Goal: Task Accomplishment & Management: Manage account settings

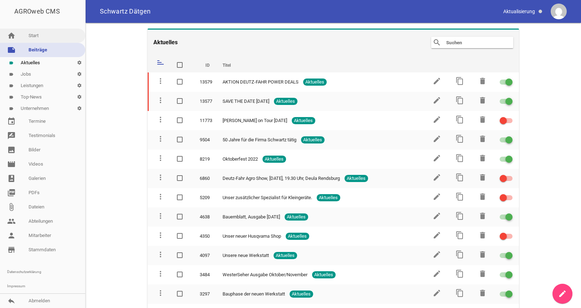
click at [29, 37] on link "home Start" at bounding box center [42, 36] width 85 height 14
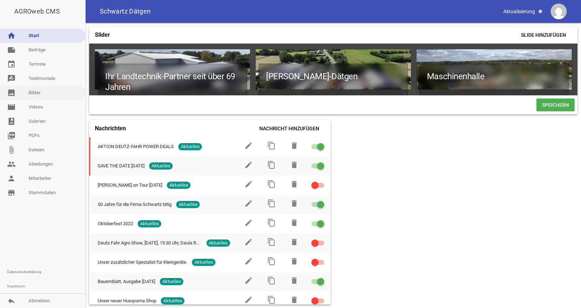
click at [36, 92] on link "image Bilder" at bounding box center [42, 93] width 85 height 14
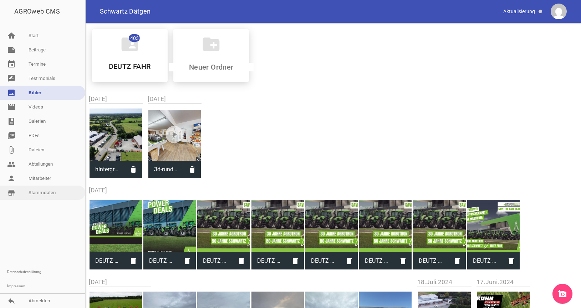
click at [39, 192] on link "store_mall_directory Stammdaten" at bounding box center [42, 192] width 85 height 14
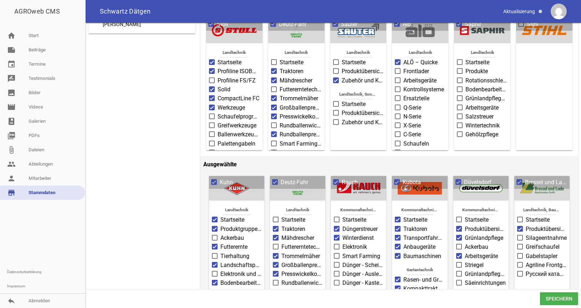
scroll to position [109, 0]
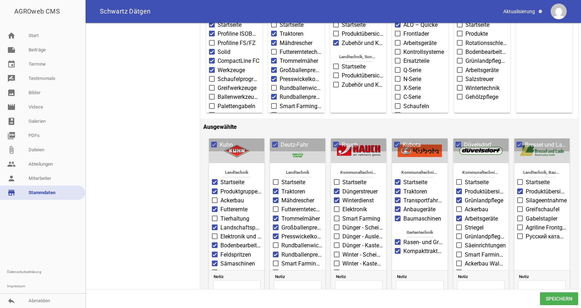
click at [399, 218] on span at bounding box center [397, 218] width 5 height 4
click at [403, 214] on input "Baumaschinen" at bounding box center [403, 214] width 0 height 0
click at [398, 209] on span at bounding box center [397, 209] width 5 height 4
click at [403, 205] on input "Anbaugeräte" at bounding box center [403, 205] width 0 height 0
click at [398, 200] on span at bounding box center [397, 200] width 5 height 4
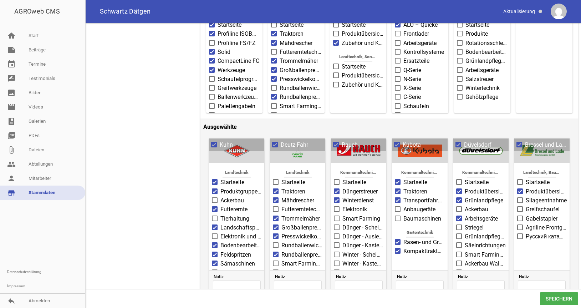
click at [403, 196] on input "Transportfahrzeuge" at bounding box center [403, 196] width 0 height 0
click at [397, 191] on span at bounding box center [397, 191] width 5 height 4
click at [403, 187] on input "Traktoren" at bounding box center [403, 187] width 0 height 0
click at [399, 183] on span at bounding box center [397, 182] width 5 height 4
click at [403, 178] on input "Startseite" at bounding box center [403, 178] width 0 height 0
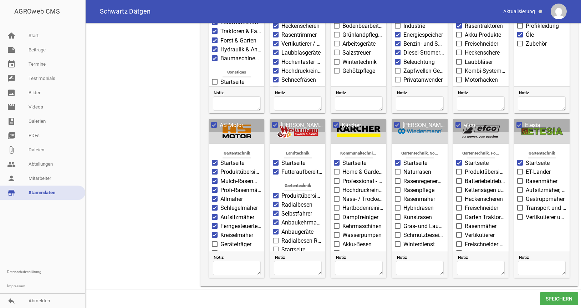
scroll to position [1138, 0]
click at [566, 300] on span "Speichern" at bounding box center [559, 298] width 38 height 13
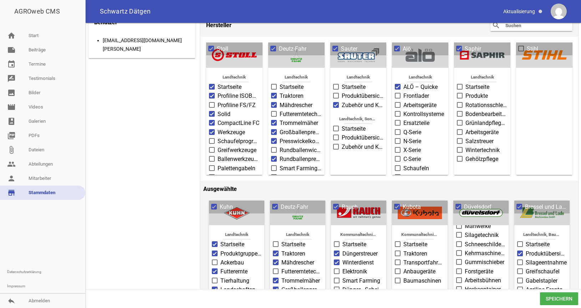
scroll to position [0, 0]
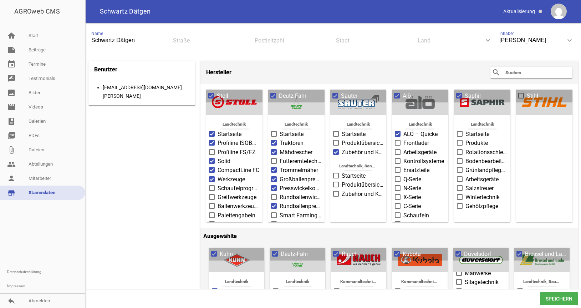
click at [518, 75] on input "text" at bounding box center [533, 72] width 57 height 9
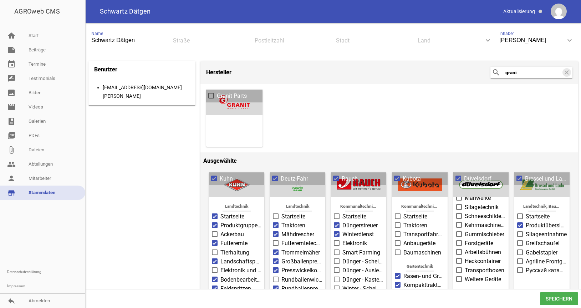
click at [213, 95] on span at bounding box center [211, 95] width 5 height 4
click at [217, 92] on input "Granit Parts" at bounding box center [217, 92] width 0 height 0
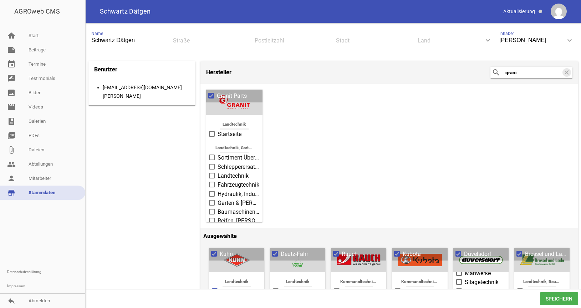
click at [213, 133] on span at bounding box center [212, 134] width 5 height 4
click at [218, 130] on input "Startseite" at bounding box center [218, 130] width 0 height 0
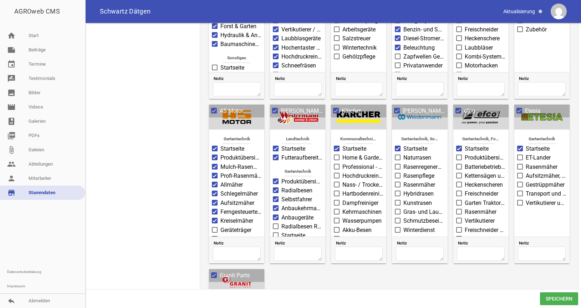
scroll to position [1276, 0]
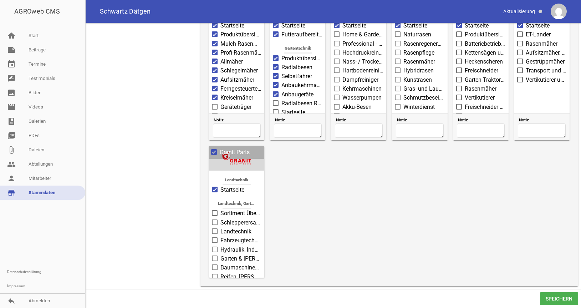
click at [554, 299] on span "Speichern" at bounding box center [559, 298] width 38 height 13
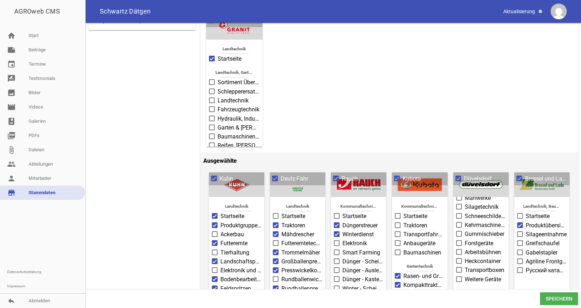
scroll to position [0, 0]
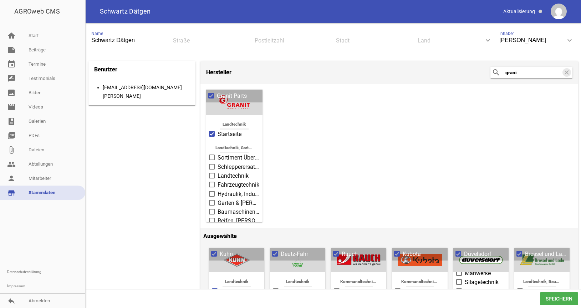
click at [214, 157] on span at bounding box center [212, 157] width 6 height 6
click at [218, 153] on input "Sortiment Übersicht" at bounding box center [218, 153] width 0 height 0
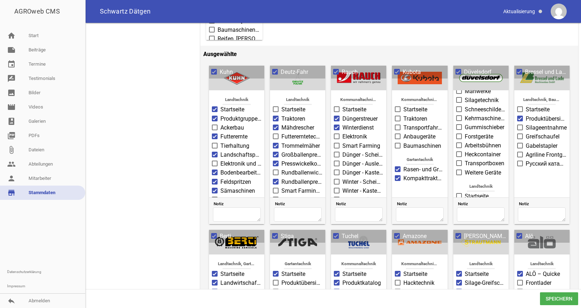
scroll to position [364, 0]
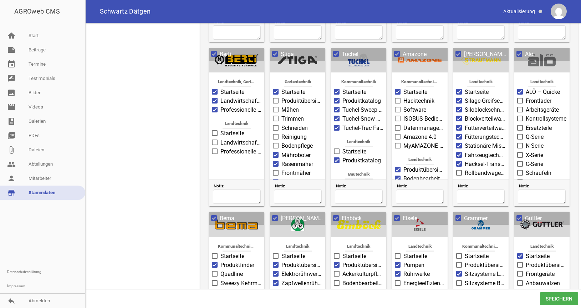
click at [569, 297] on span "Speichern" at bounding box center [559, 298] width 38 height 13
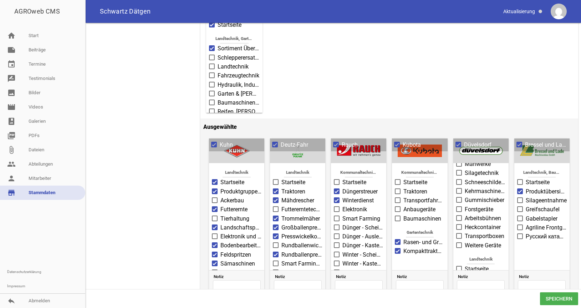
scroll to position [0, 0]
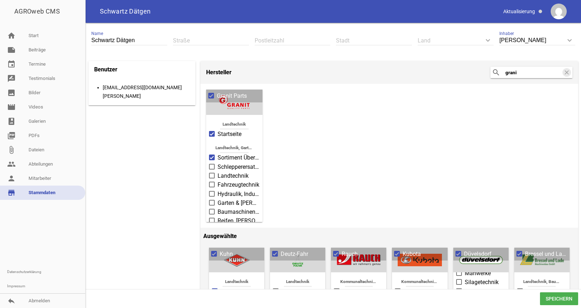
click at [519, 70] on input "grani" at bounding box center [533, 72] width 57 height 9
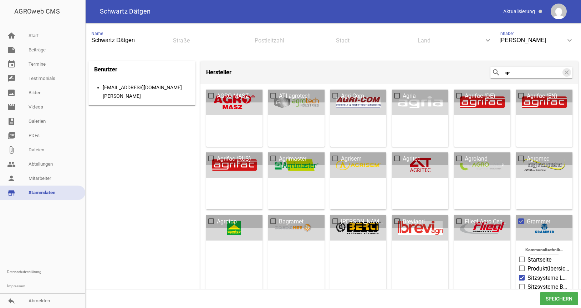
type input "g"
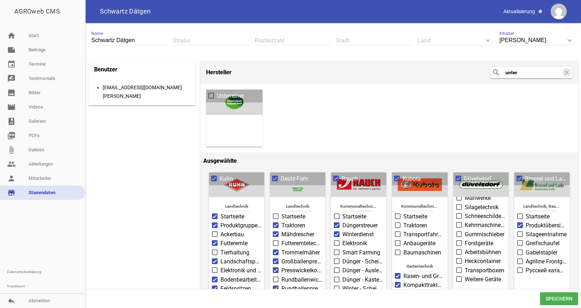
click at [212, 95] on span at bounding box center [211, 95] width 5 height 4
click at [217, 92] on input "Unterreiner" at bounding box center [217, 92] width 0 height 0
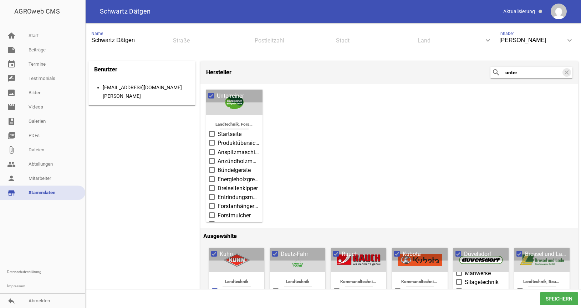
click at [211, 136] on span at bounding box center [212, 134] width 6 height 6
click at [218, 130] on input "Startseite" at bounding box center [218, 130] width 0 height 0
click at [214, 147] on label "Produktübersicht" at bounding box center [234, 143] width 51 height 9
click at [218, 139] on input "Produktübersicht" at bounding box center [218, 139] width 0 height 0
click at [555, 298] on span "Speichern" at bounding box center [559, 298] width 38 height 13
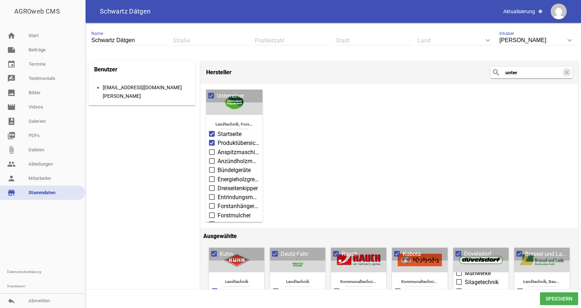
click at [564, 296] on span "Speichern" at bounding box center [559, 298] width 38 height 13
click at [524, 74] on input "unter" at bounding box center [533, 72] width 57 height 9
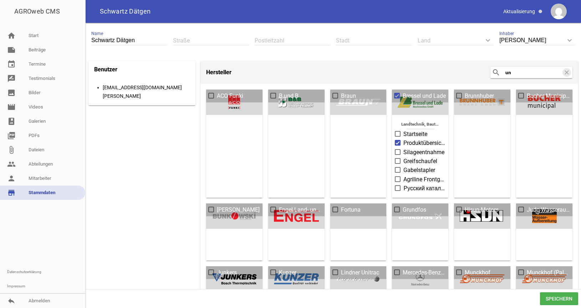
type input "u"
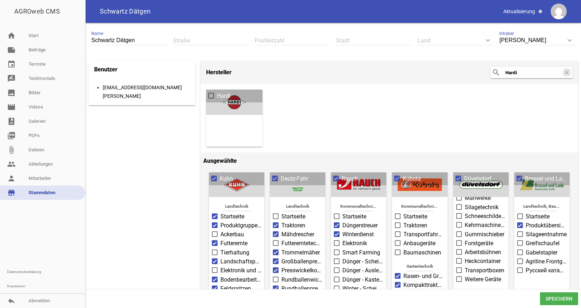
type input "Hardi"
click at [210, 96] on span at bounding box center [211, 95] width 5 height 4
click at [217, 92] on input "Hardi" at bounding box center [217, 92] width 0 height 0
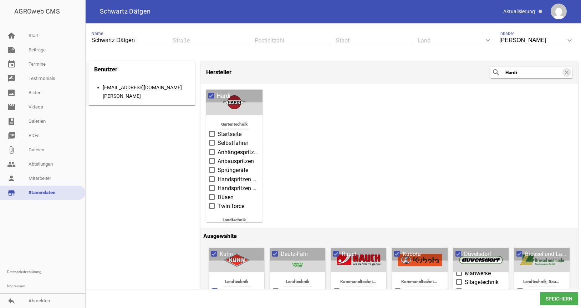
click at [213, 134] on span at bounding box center [212, 134] width 5 height 4
click at [218, 130] on input "Startseite" at bounding box center [218, 130] width 0 height 0
click at [557, 300] on span "Speichern" at bounding box center [559, 298] width 38 height 13
click at [562, 298] on span "Speichern" at bounding box center [559, 298] width 38 height 13
click at [47, 180] on link "person Mitarbeiter" at bounding box center [42, 178] width 85 height 14
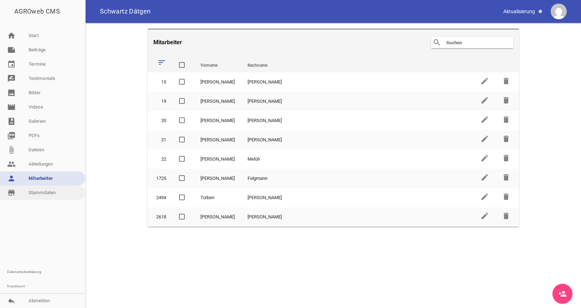
click at [46, 194] on link "store_mall_directory Stammdaten" at bounding box center [42, 192] width 85 height 14
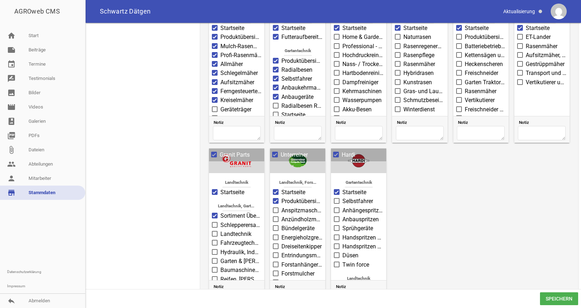
scroll to position [1273, 0]
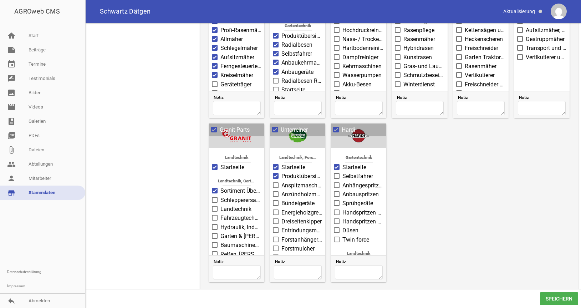
click at [555, 300] on span "Speichern" at bounding box center [559, 298] width 38 height 13
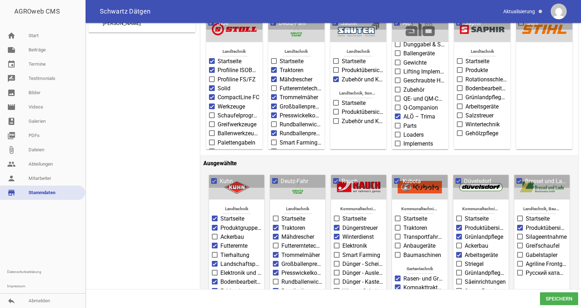
scroll to position [0, 0]
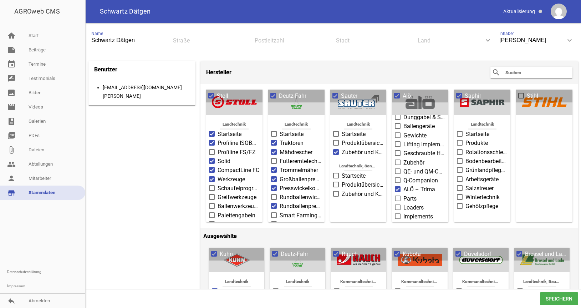
click at [514, 71] on input "text" at bounding box center [533, 72] width 57 height 9
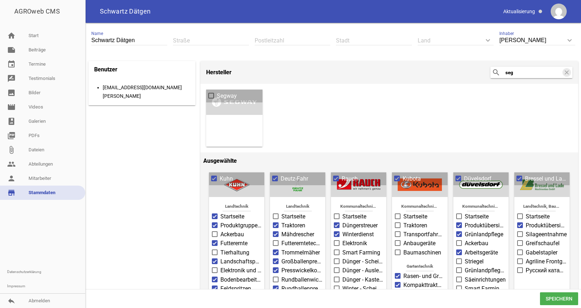
type input "seg"
click at [211, 96] on span at bounding box center [211, 95] width 5 height 4
click at [217, 92] on input "Segway" at bounding box center [217, 92] width 0 height 0
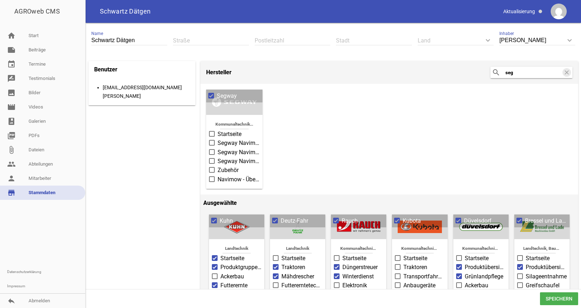
click at [213, 133] on span at bounding box center [212, 134] width 5 height 4
click at [218, 130] on input "Startseite" at bounding box center [218, 130] width 0 height 0
click at [546, 295] on span "Speichern" at bounding box center [559, 298] width 38 height 13
